Goal: Task Accomplishment & Management: Use online tool/utility

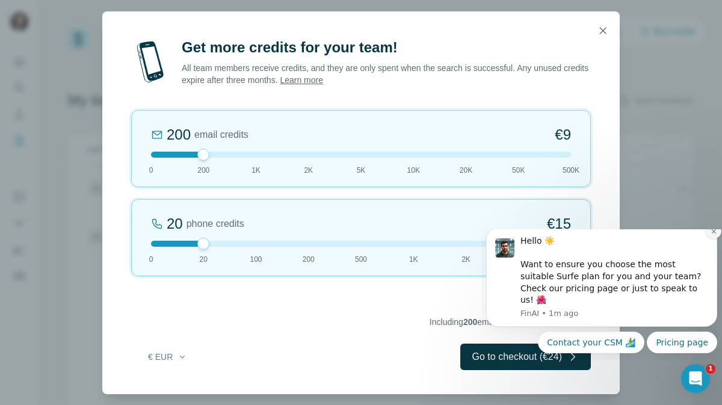
click at [712, 233] on icon "Dismiss notification" at bounding box center [713, 231] width 4 height 4
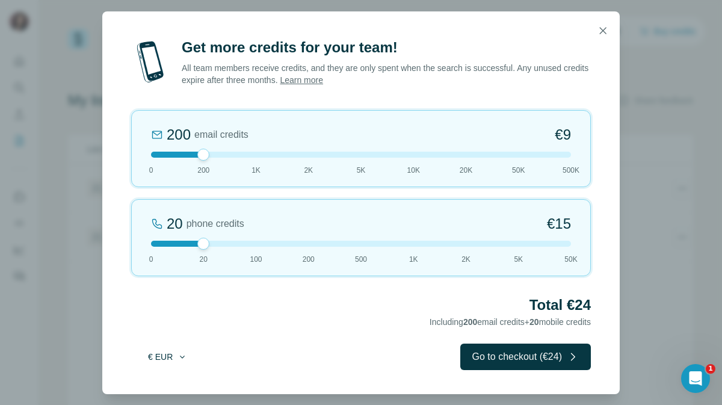
click at [183, 356] on icon "button" at bounding box center [182, 356] width 5 height 2
click at [162, 383] on span "$ USD" at bounding box center [153, 383] width 25 height 12
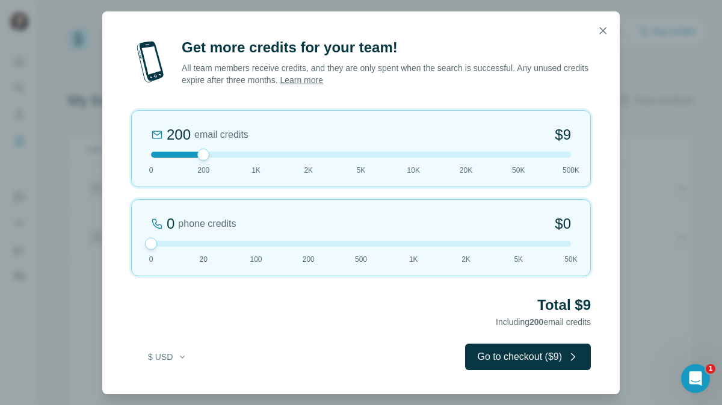
drag, startPoint x: 204, startPoint y: 241, endPoint x: 154, endPoint y: 241, distance: 50.5
click at [154, 241] on div at bounding box center [151, 244] width 12 height 12
drag, startPoint x: 203, startPoint y: 156, endPoint x: 183, endPoint y: 158, distance: 20.0
click at [183, 158] on div "200 email credits $9 0 200 1K 2K 5K 10K 20K 50K 500K" at bounding box center [360, 148] width 459 height 77
drag, startPoint x: 206, startPoint y: 152, endPoint x: 206, endPoint y: 161, distance: 9.6
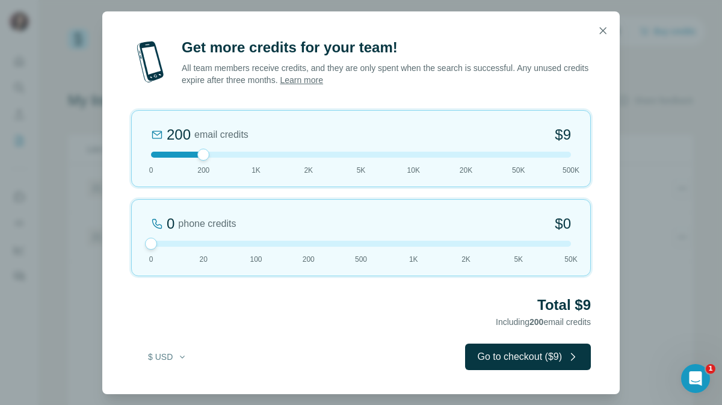
click at [206, 161] on div "200 email credits $9 0 200 1K 2K 5K 10K 20K 50K 500K" at bounding box center [360, 148] width 459 height 77
click at [531, 357] on button "Go to checkout ($9)" at bounding box center [528, 356] width 126 height 26
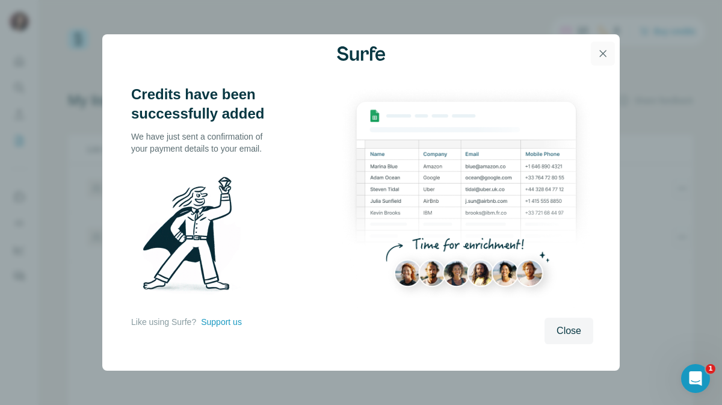
click at [603, 52] on icon "button" at bounding box center [603, 54] width 12 height 12
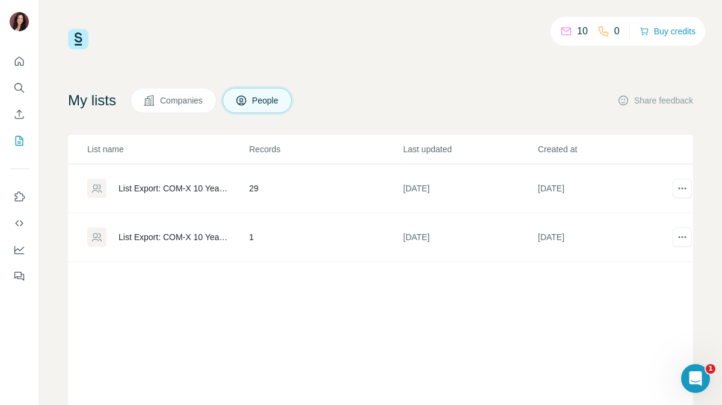
click at [220, 289] on div "List name Records Last updated Created at List Export: COM-X 10 Year Anniversar…" at bounding box center [380, 297] width 625 height 325
click at [19, 61] on icon "Quick start" at bounding box center [19, 61] width 12 height 12
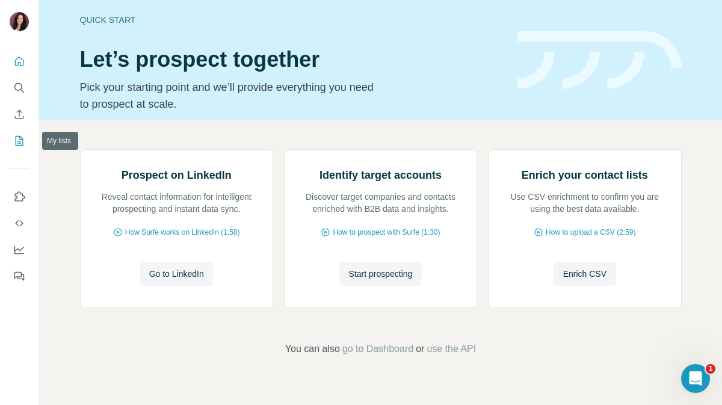
click at [18, 136] on icon "My lists" at bounding box center [20, 141] width 8 height 10
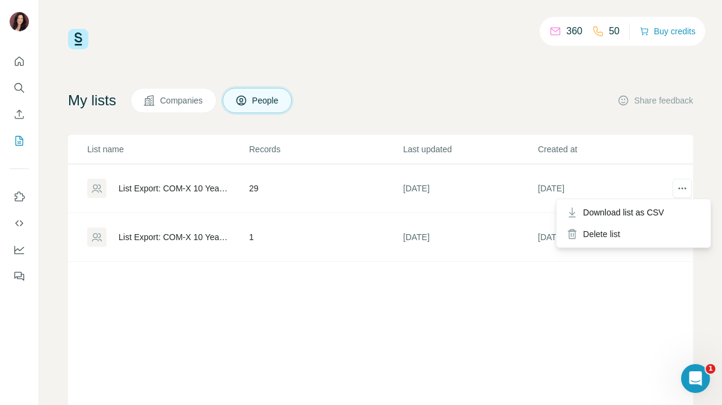
drag, startPoint x: 680, startPoint y: 187, endPoint x: 694, endPoint y: 162, distance: 28.3
click at [694, 162] on div "360 50 Buy credits My lists Companies People Share feedback List name Records L…" at bounding box center [380, 202] width 683 height 405
click at [170, 185] on div "List Export: COM-X 10 Year Anniversary List - [DATE] 21:10" at bounding box center [173, 188] width 110 height 12
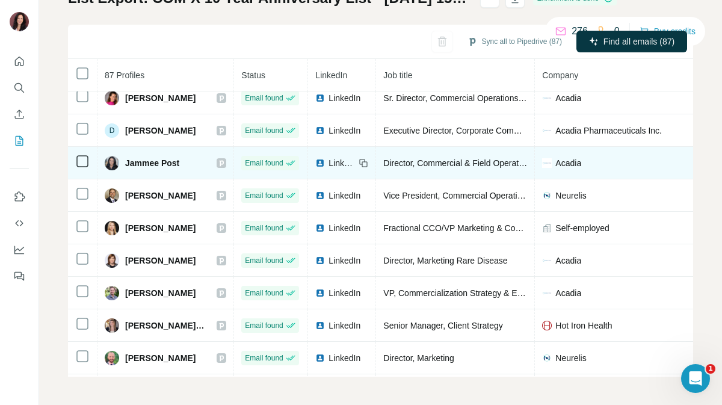
scroll to position [4, 0]
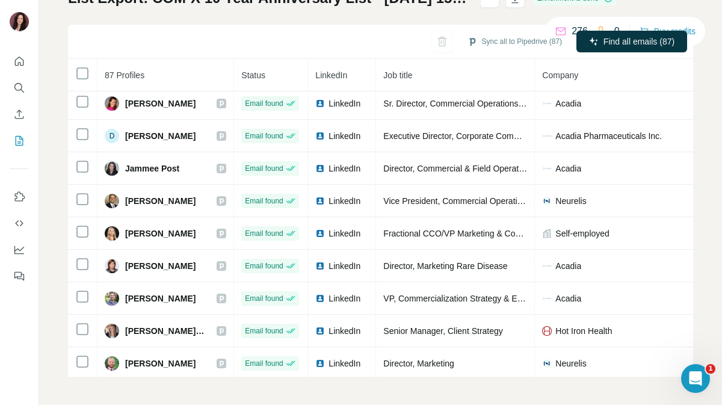
click at [696, 116] on div "My lists / List Export: COM-X 10 Year Anniversary List - [DATE] 15:07 276 0 Buy…" at bounding box center [380, 202] width 683 height 405
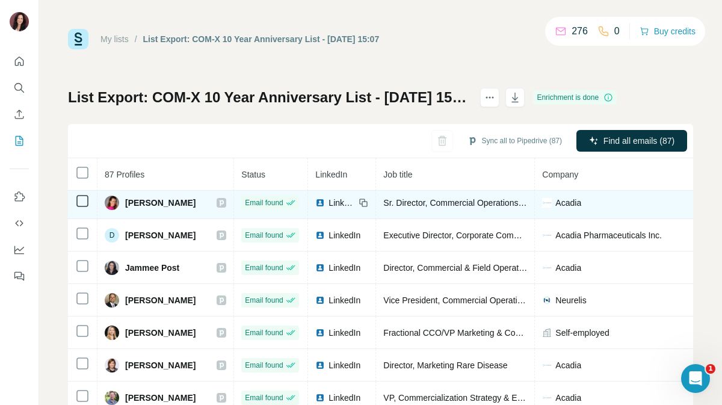
drag, startPoint x: 20, startPoint y: 138, endPoint x: 476, endPoint y: 195, distance: 459.4
click at [472, 195] on div "My lists / List Export: COM-X 10 Year Anniversary List - [DATE] 15:07 276 0 Buy…" at bounding box center [361, 202] width 722 height 405
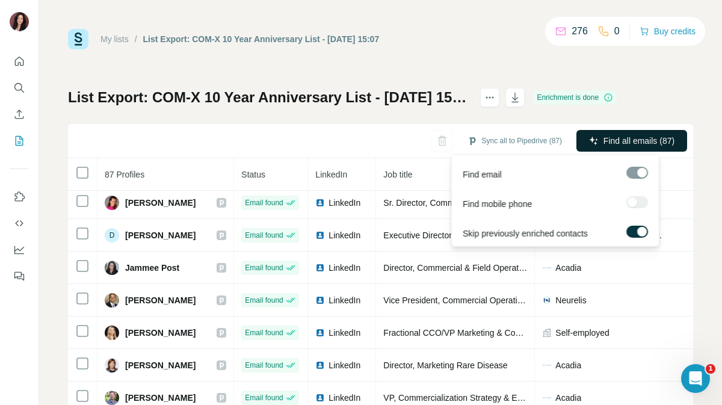
click at [618, 141] on span "Find all emails (87)" at bounding box center [638, 141] width 71 height 12
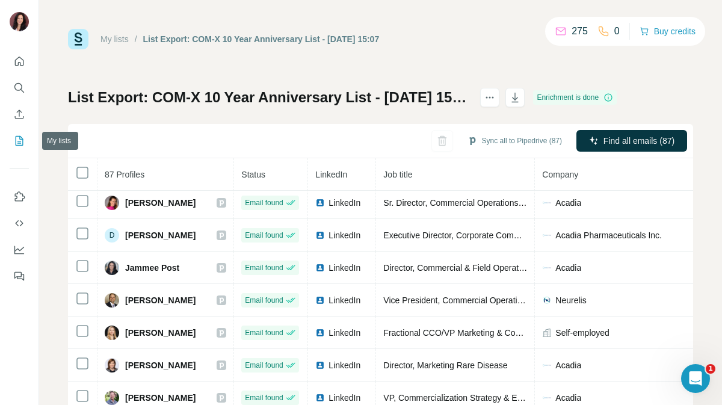
click at [19, 139] on icon "My lists" at bounding box center [19, 141] width 12 height 12
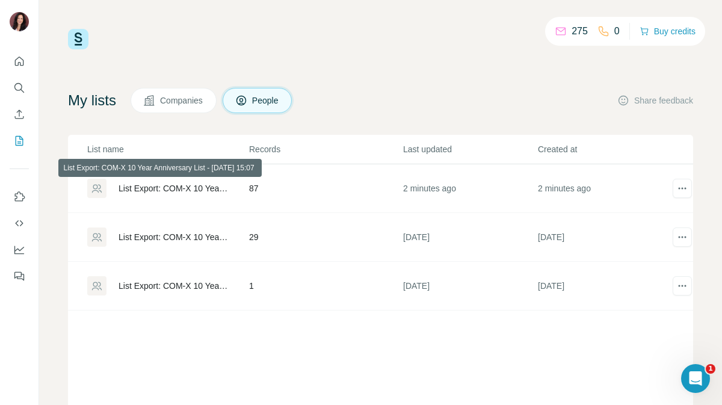
click at [174, 186] on div "List Export: COM-X 10 Year Anniversary List - [DATE] 15:07" at bounding box center [173, 188] width 110 height 12
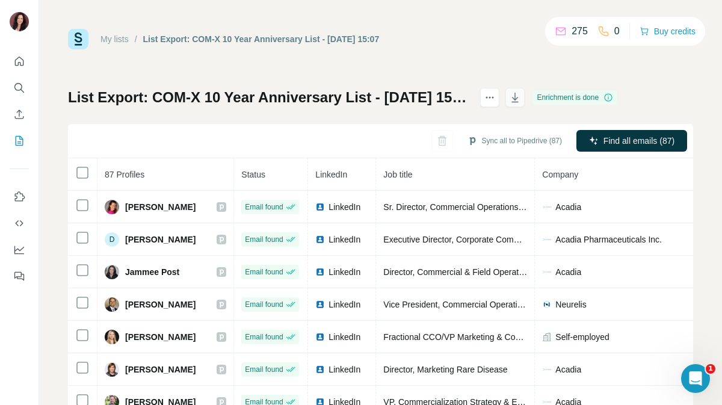
click at [521, 97] on icon "button" at bounding box center [515, 97] width 12 height 12
